Goal: Navigation & Orientation: Find specific page/section

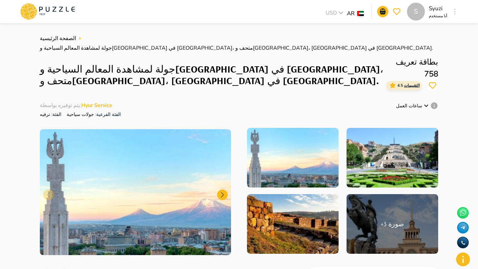
click at [275, 30] on li "en" at bounding box center [360, 27] width 28 height 11
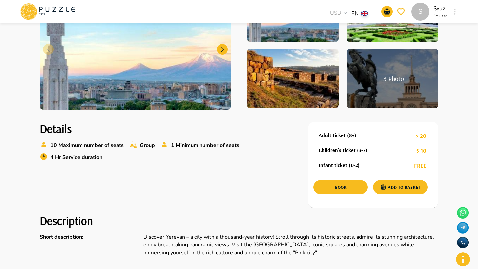
scroll to position [133, 0]
